Goal: Task Accomplishment & Management: Use online tool/utility

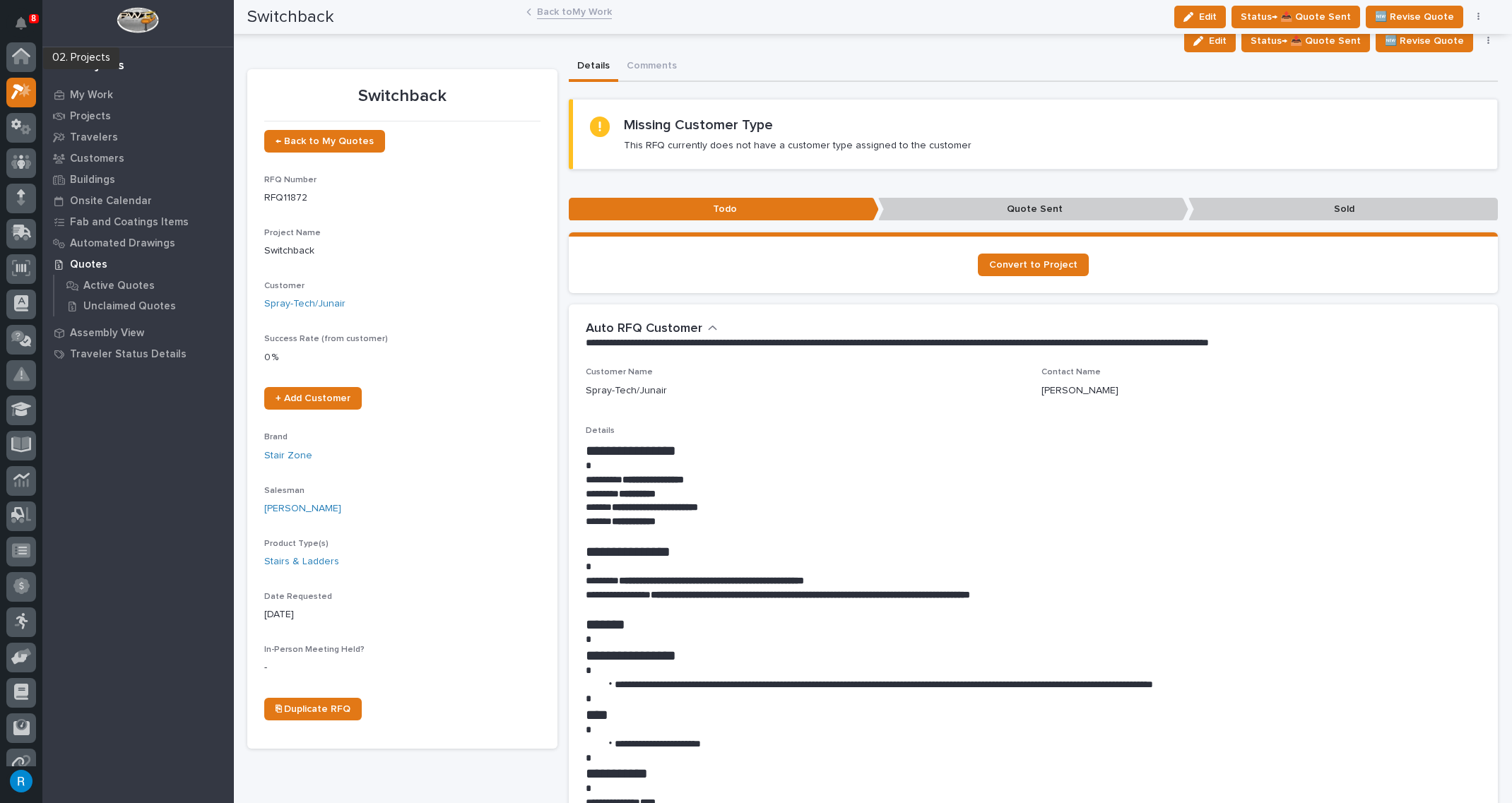
scroll to position [35, 0]
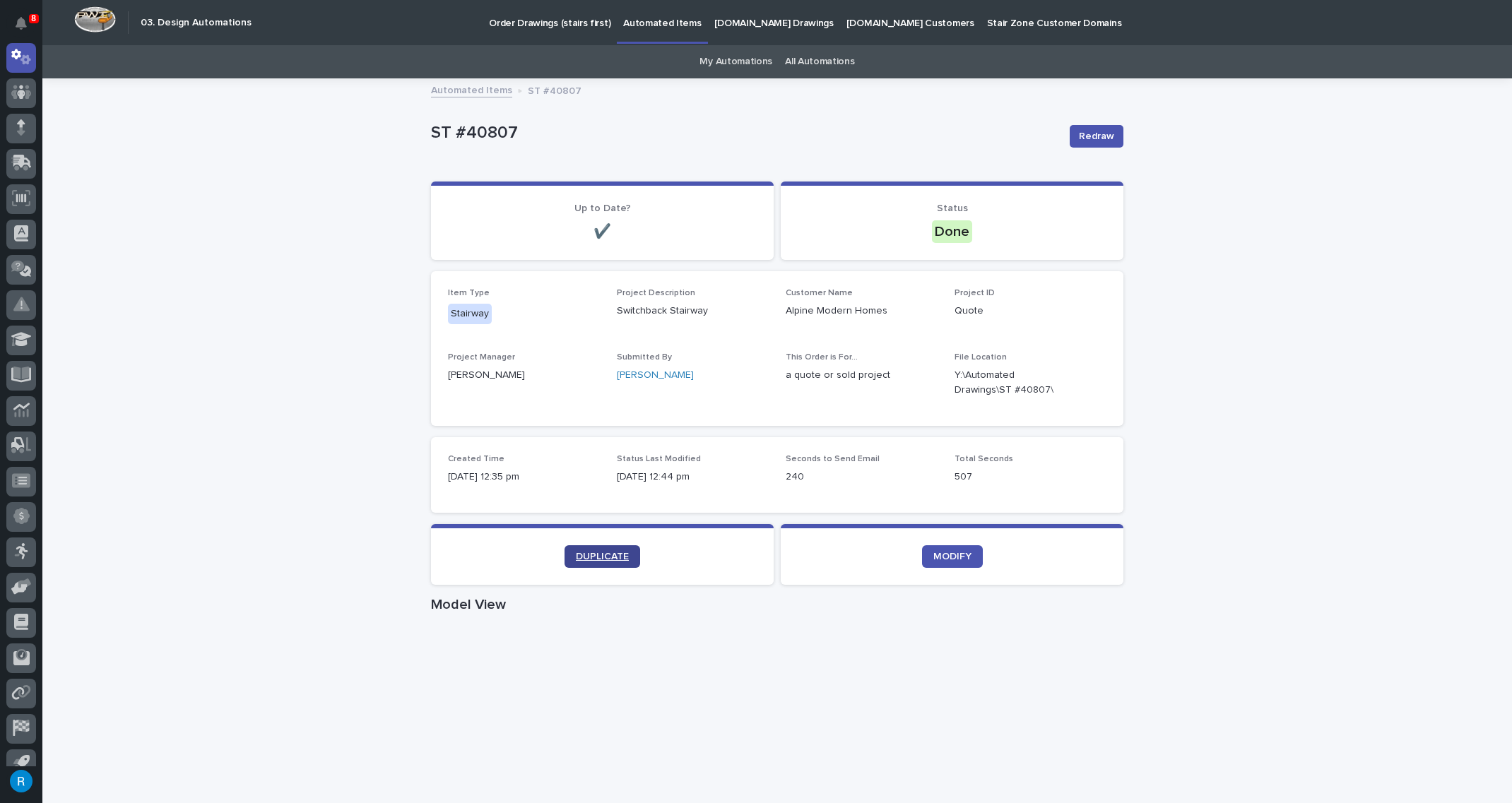
click at [589, 552] on span "DUPLICATE" at bounding box center [602, 557] width 53 height 10
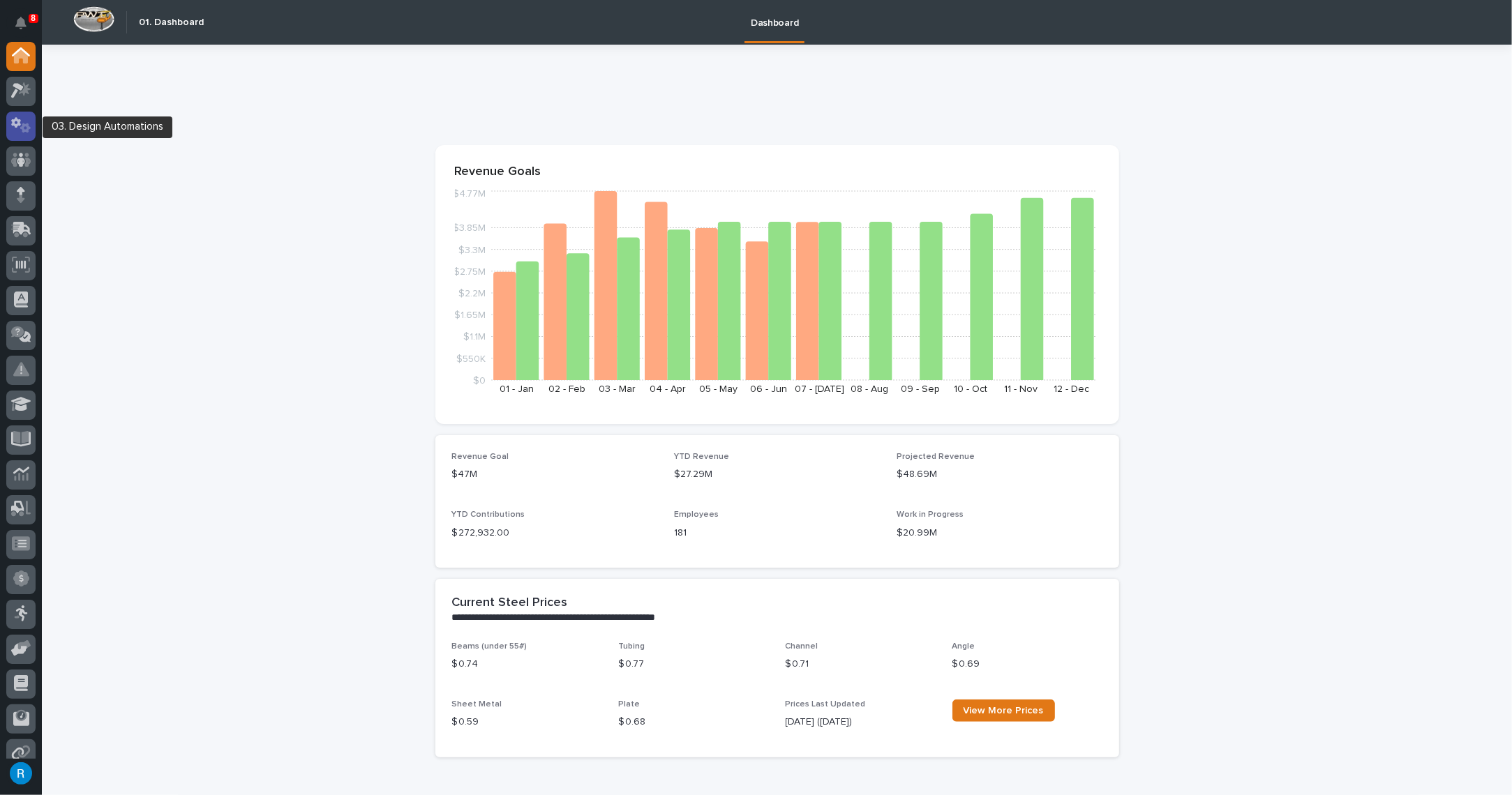
click at [20, 118] on icon at bounding box center [21, 125] width 20 height 16
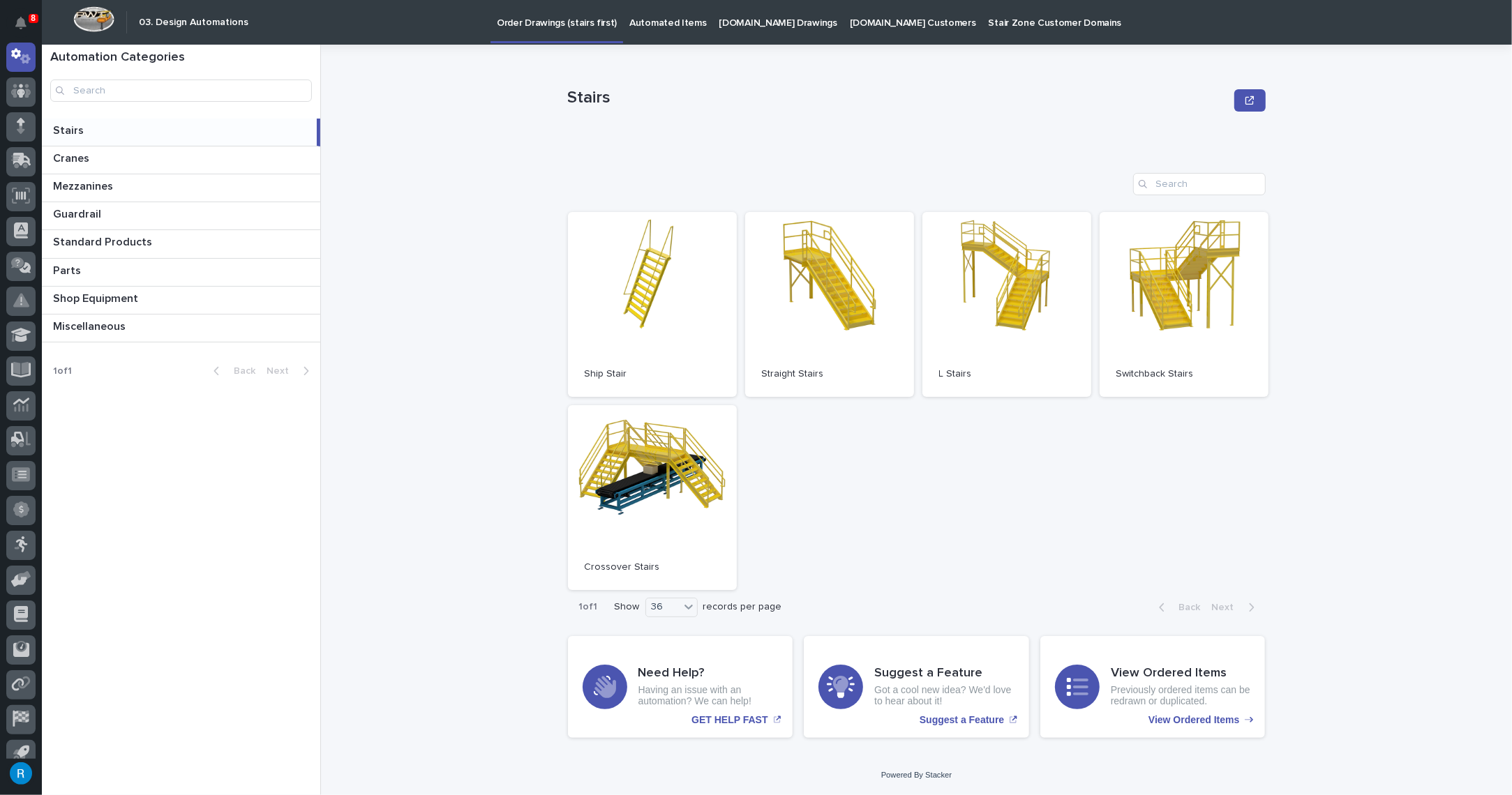
click at [636, 23] on p "Automated Items" at bounding box center [667, 14] width 77 height 29
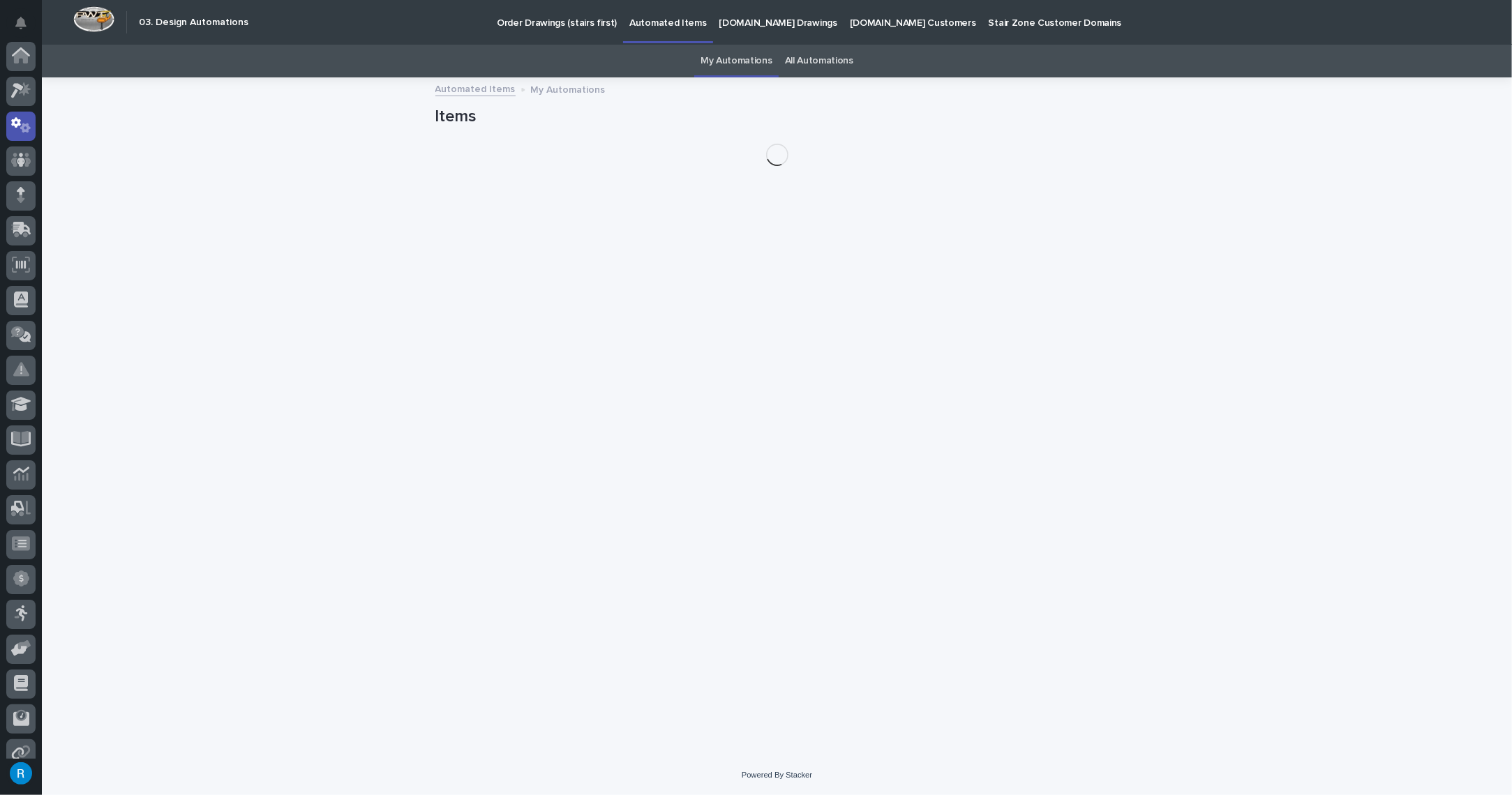
scroll to position [69, 0]
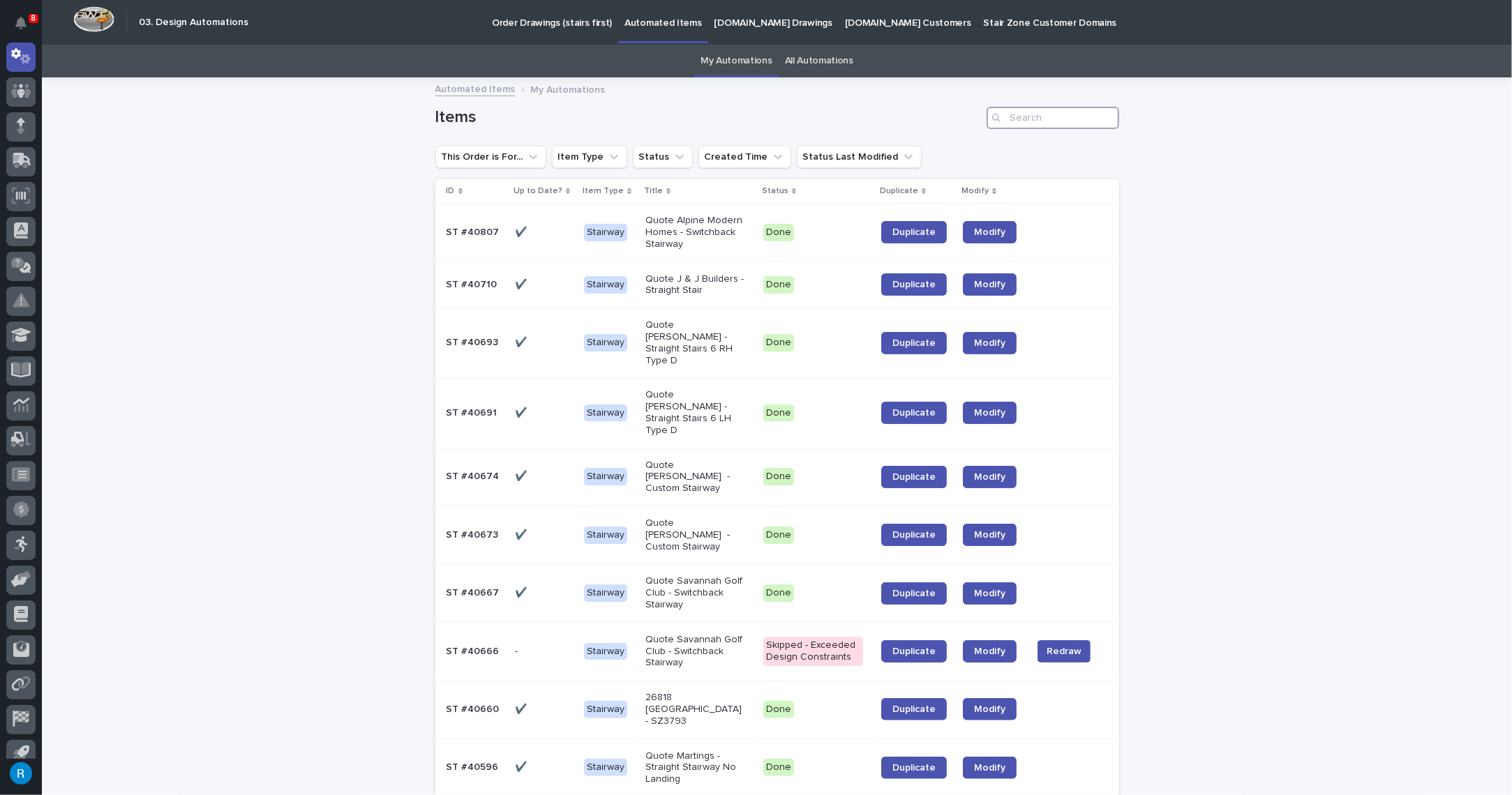
click at [1021, 117] on input "Search" at bounding box center [1052, 117] width 132 height 22
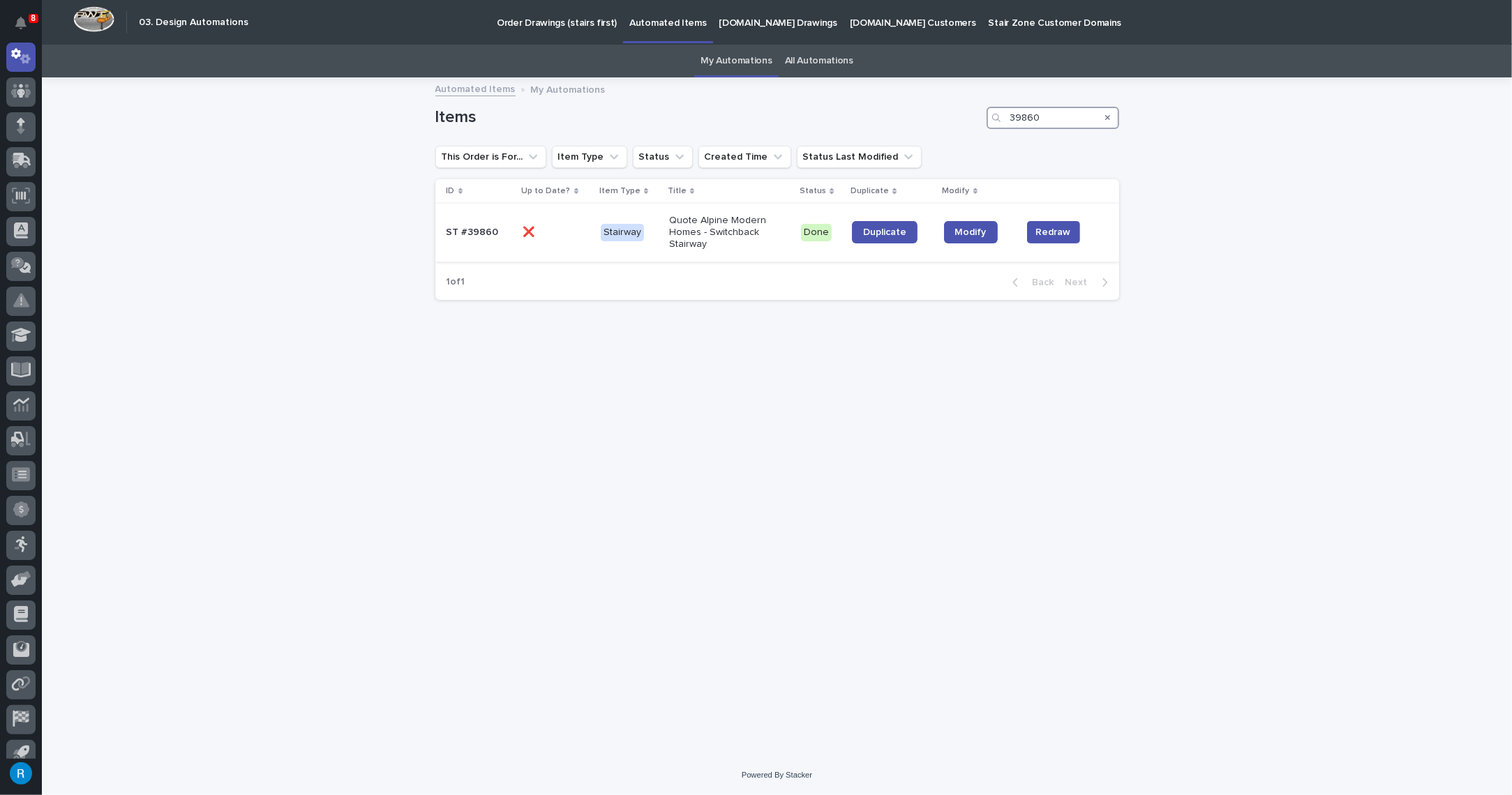
type input "39860"
click at [569, 236] on p at bounding box center [556, 233] width 67 height 12
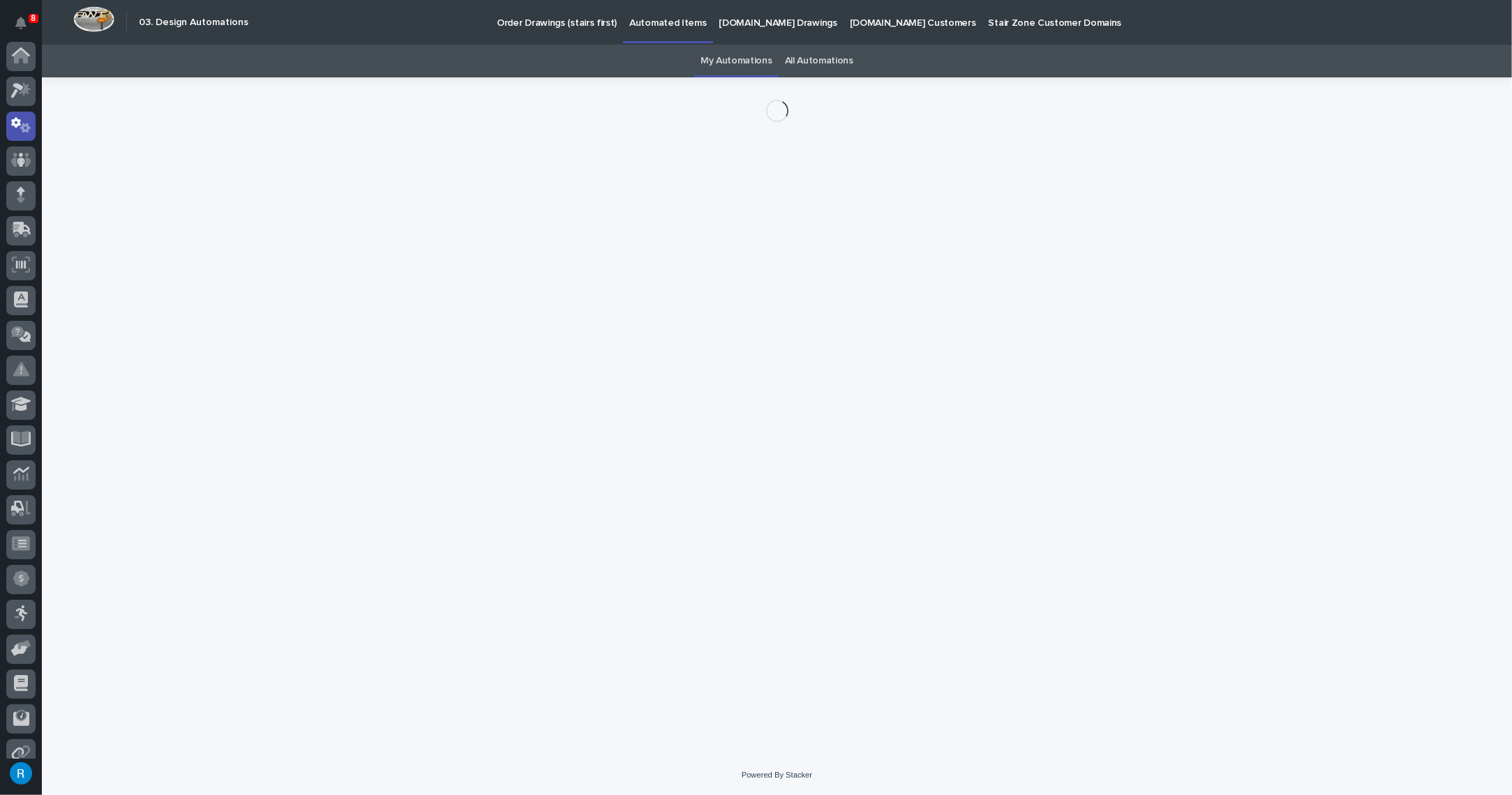
scroll to position [69, 0]
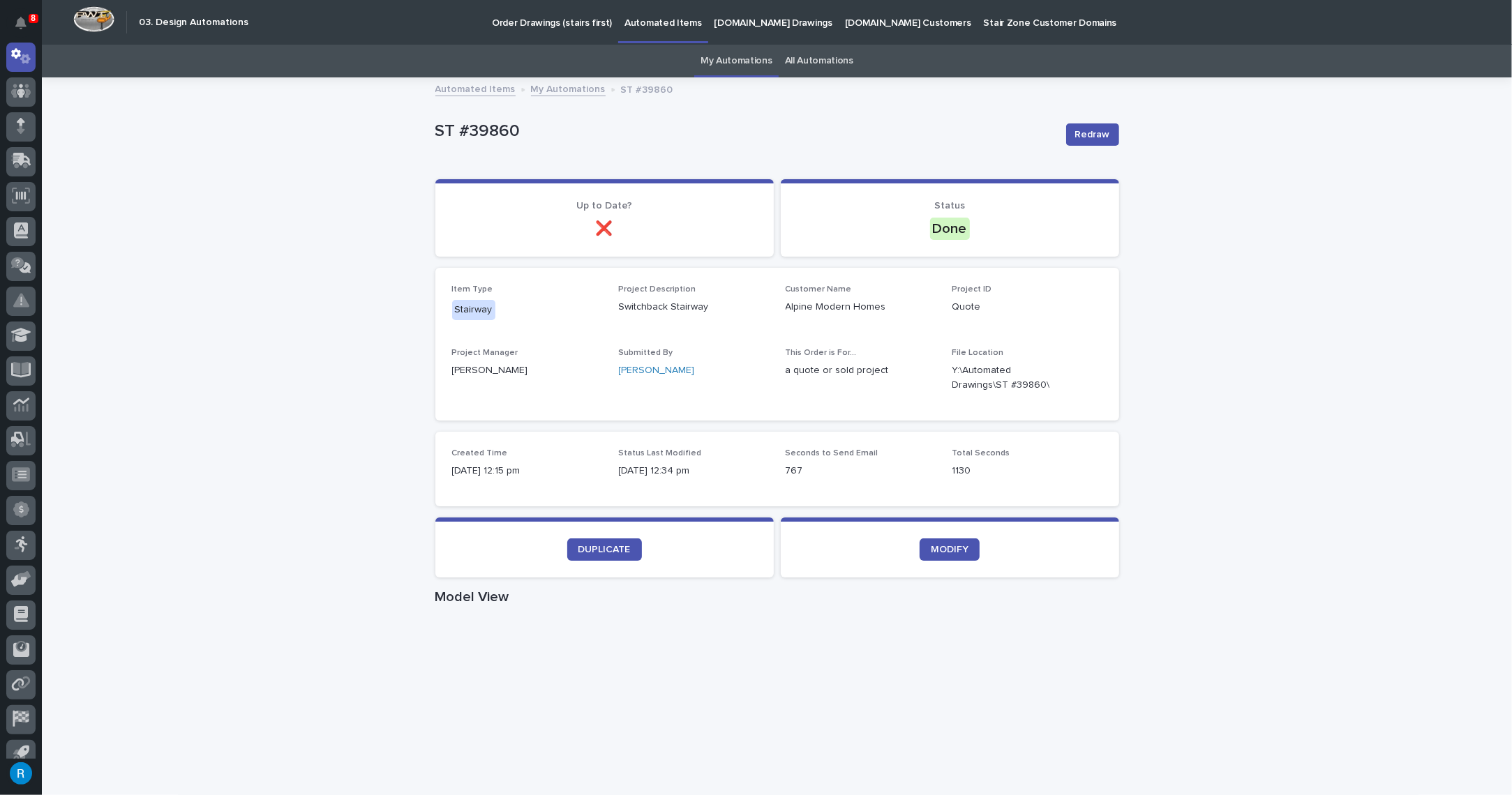
click at [736, 22] on p "StairZone.com Drawings" at bounding box center [773, 14] width 118 height 29
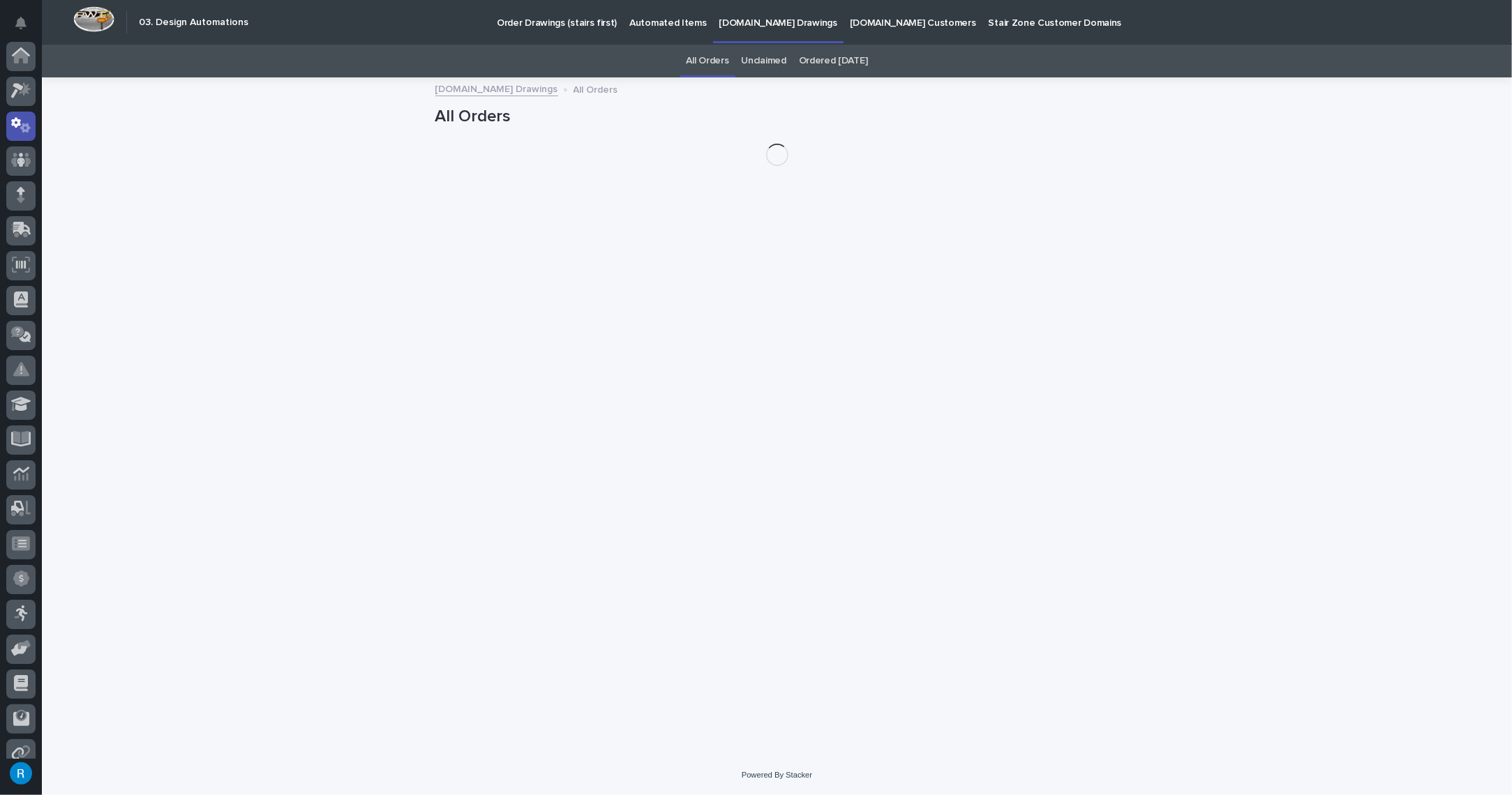
scroll to position [69, 0]
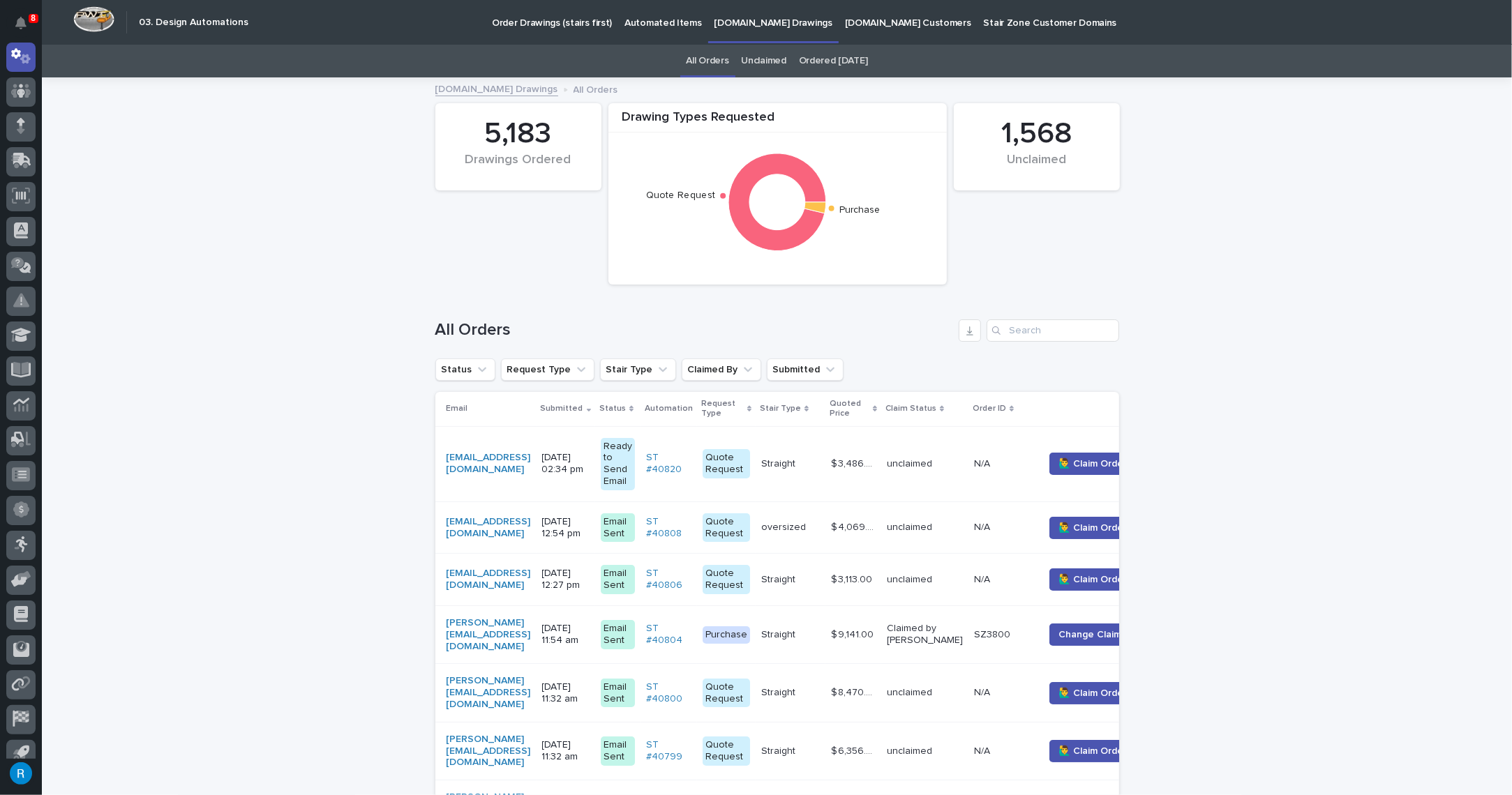
click at [653, 14] on p "Automated Items" at bounding box center [663, 14] width 77 height 29
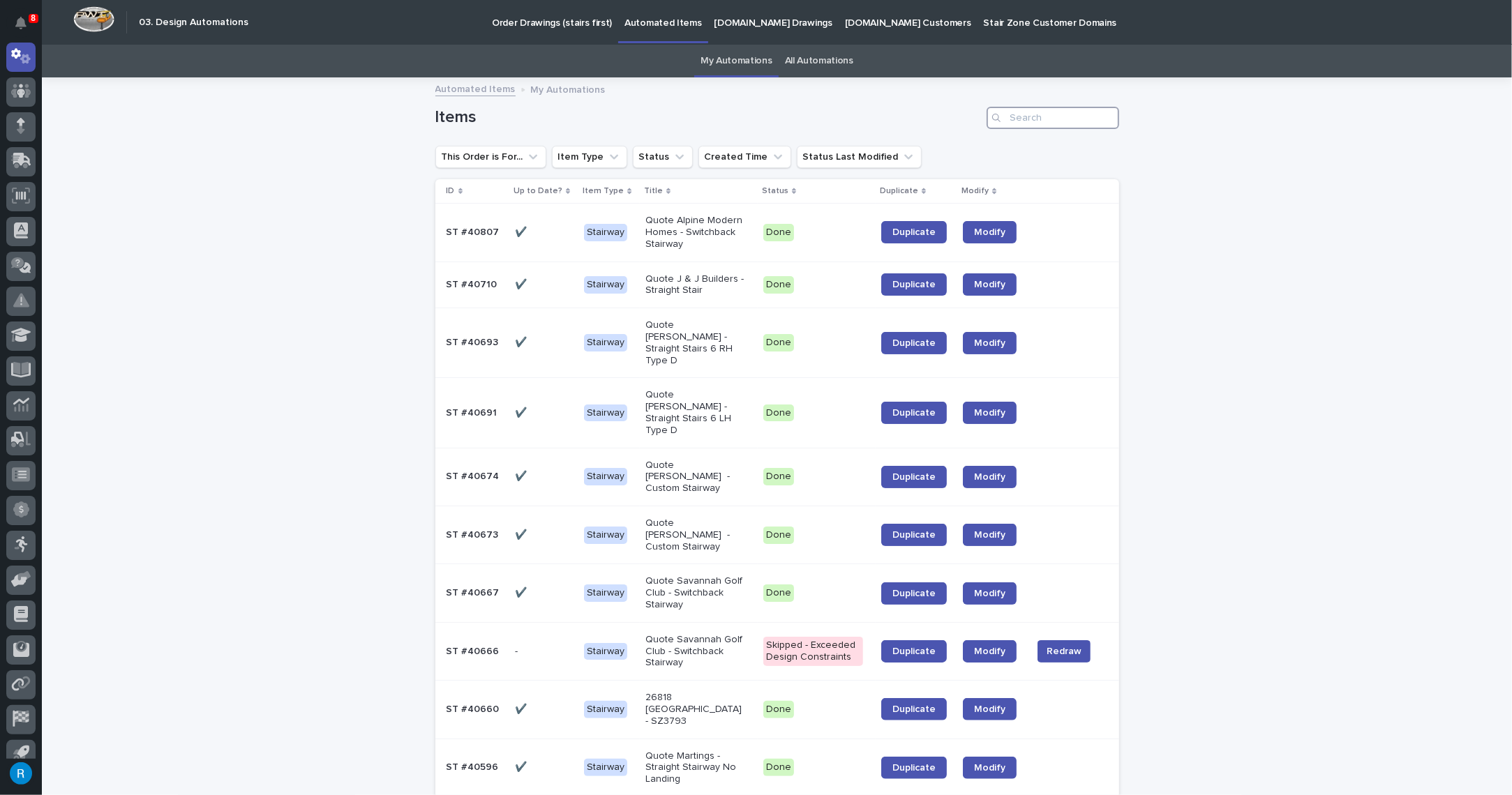
click at [1009, 113] on input "Search" at bounding box center [1052, 117] width 132 height 22
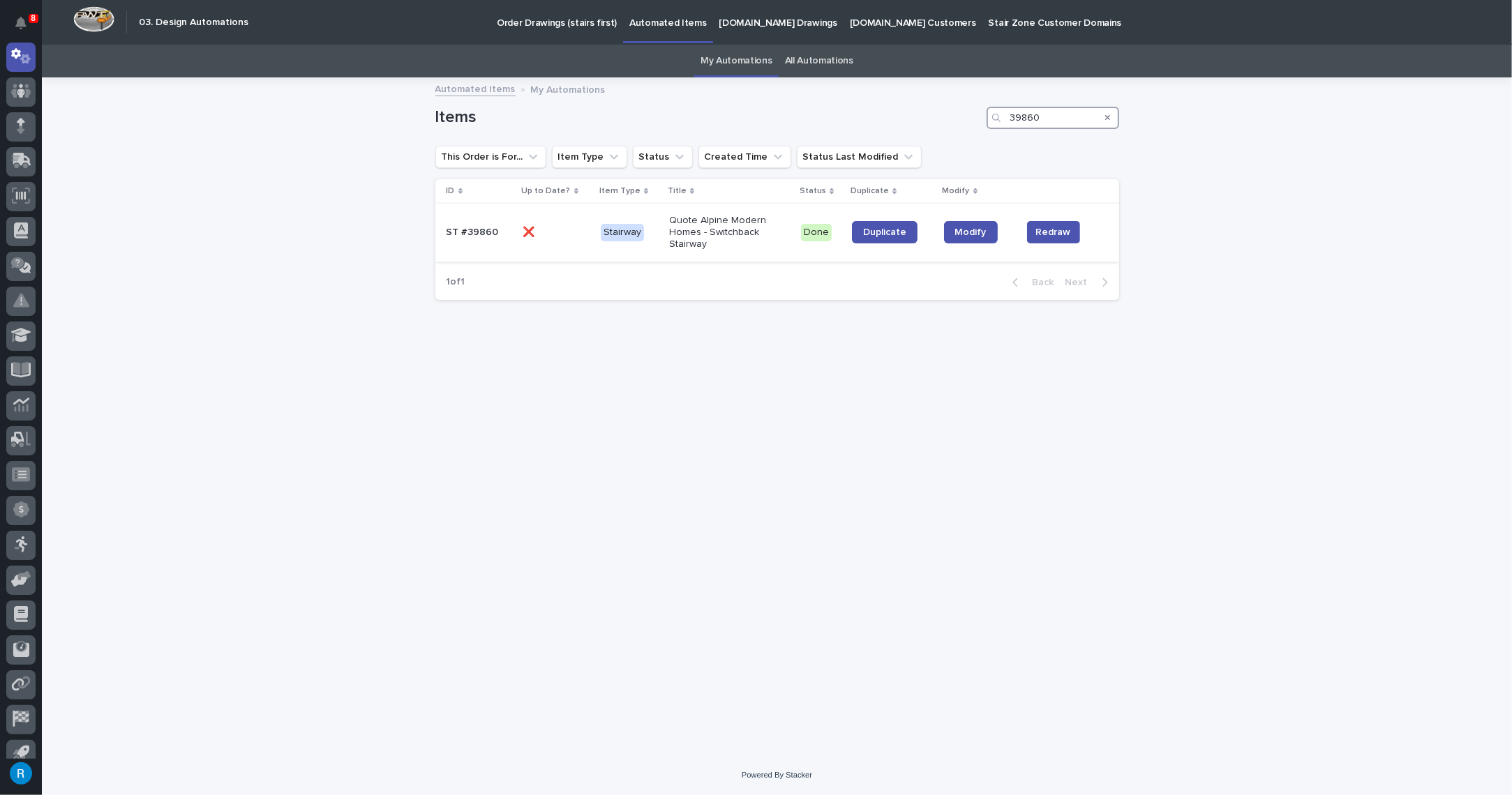
type input "39860"
click at [560, 229] on p at bounding box center [556, 233] width 67 height 12
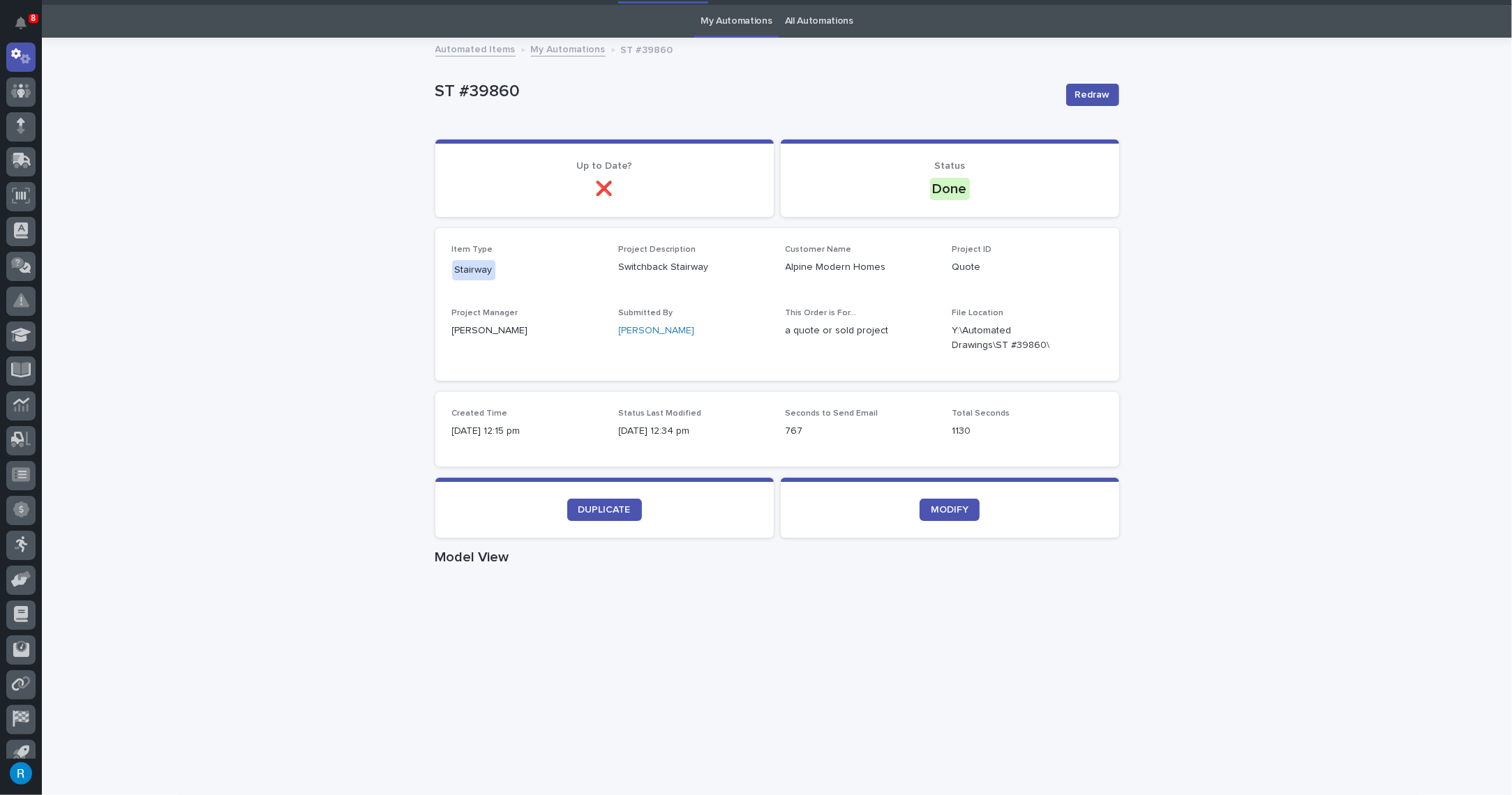
scroll to position [44, 0]
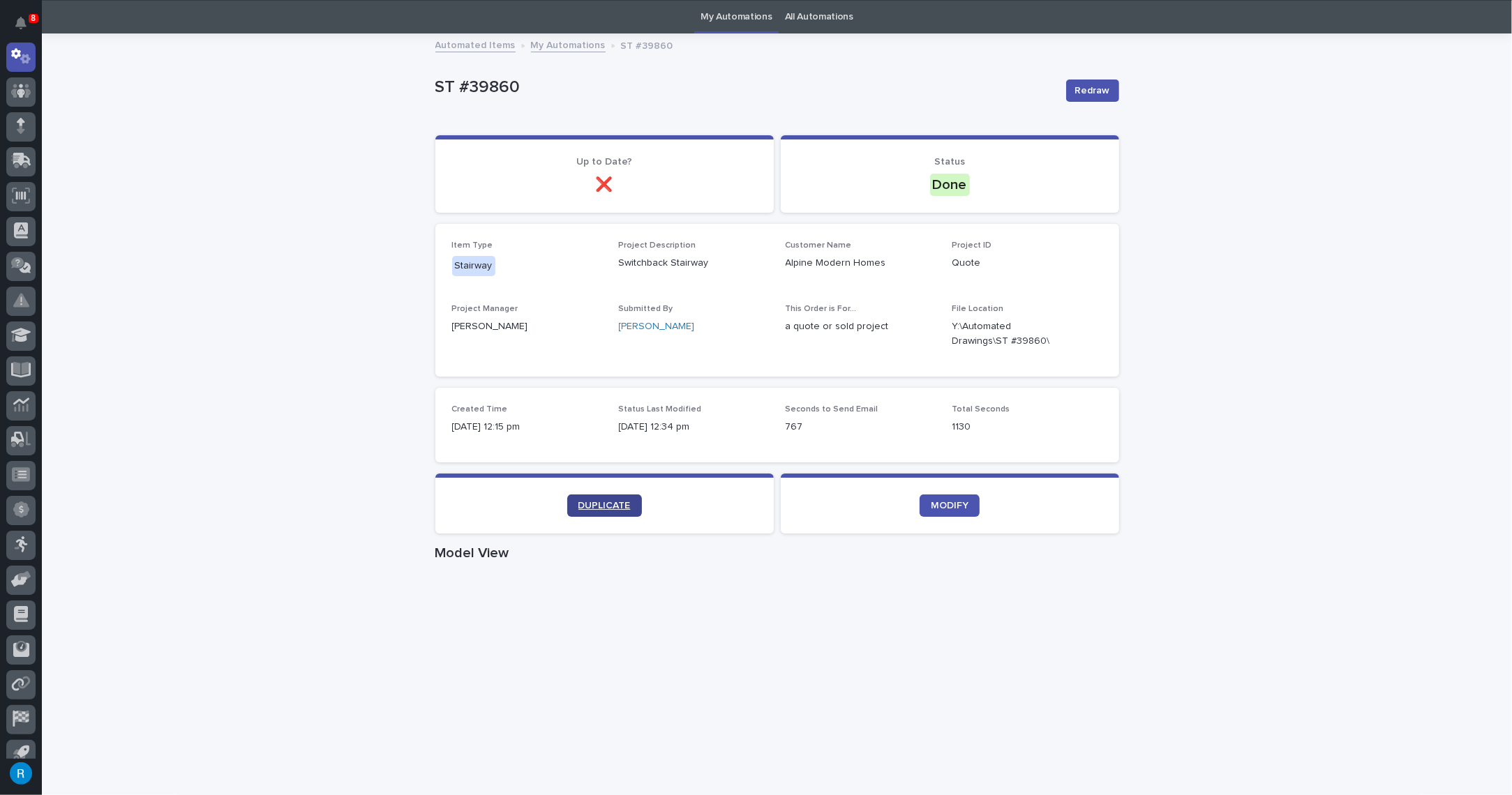
click at [600, 502] on span "DUPLICATE" at bounding box center [604, 506] width 52 height 10
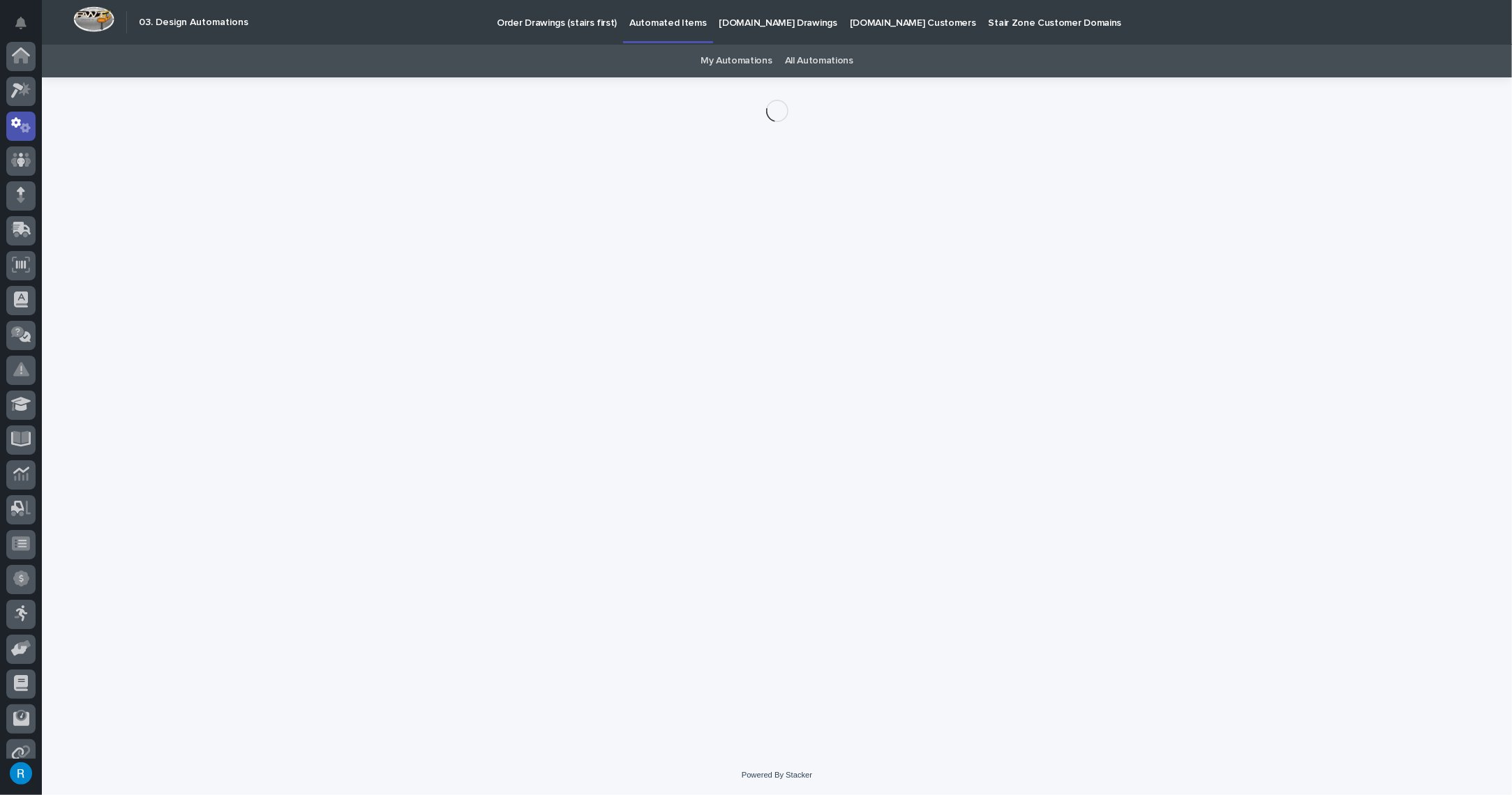
scroll to position [69, 0]
